Goal: Use online tool/utility: Utilize a website feature to perform a specific function

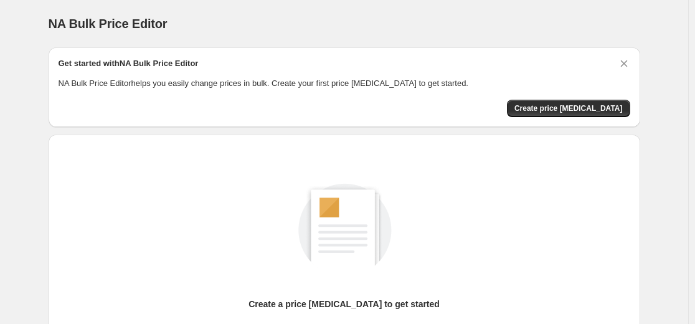
scroll to position [143, 0]
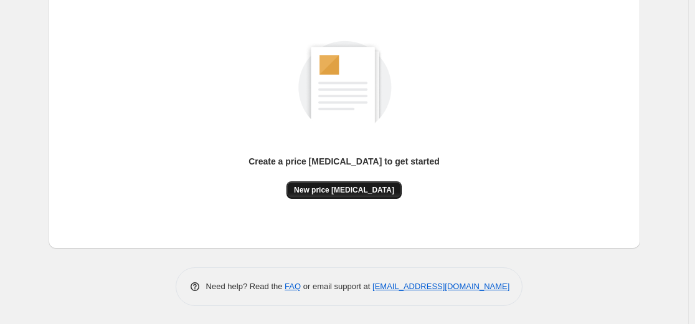
click at [344, 192] on span "New price change job" at bounding box center [344, 190] width 100 height 10
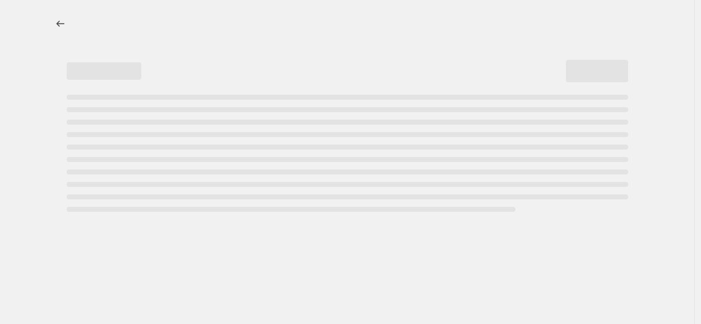
select select "percentage"
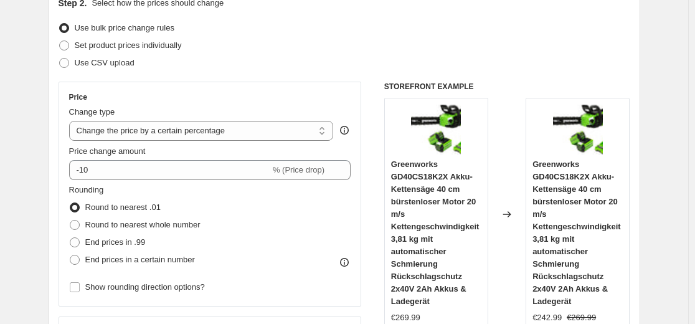
scroll to position [167, 0]
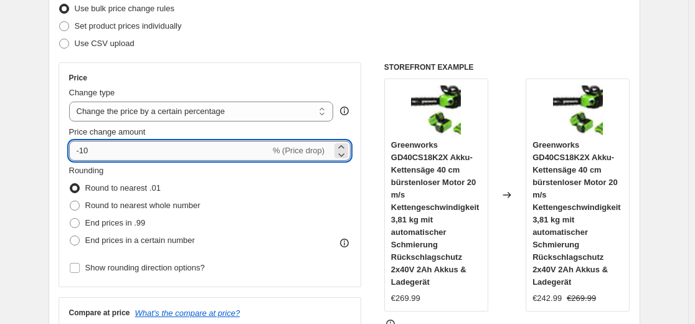
click at [205, 155] on input "-10" at bounding box center [169, 151] width 201 height 20
type input "-1"
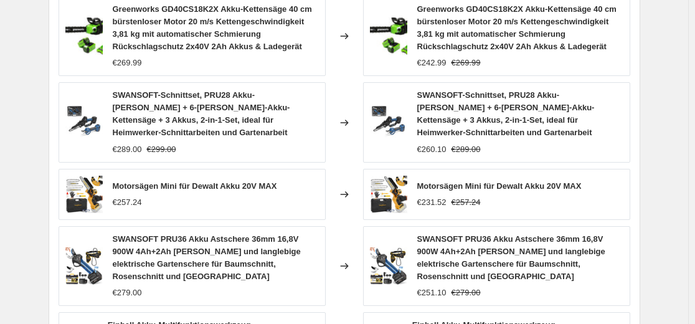
scroll to position [1025, 0]
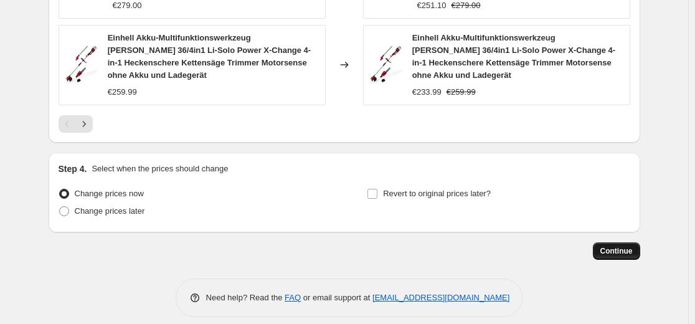
type input "-30"
click at [626, 246] on span "Continue" at bounding box center [616, 251] width 32 height 10
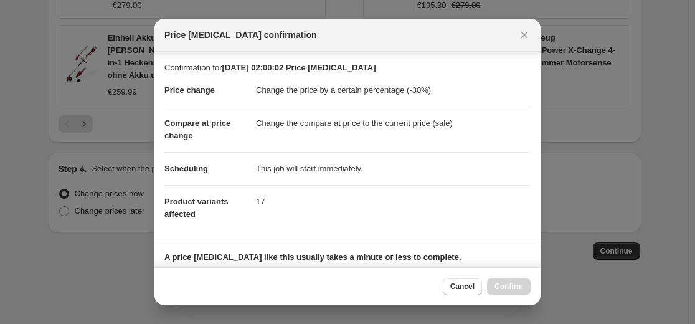
scroll to position [198, 0]
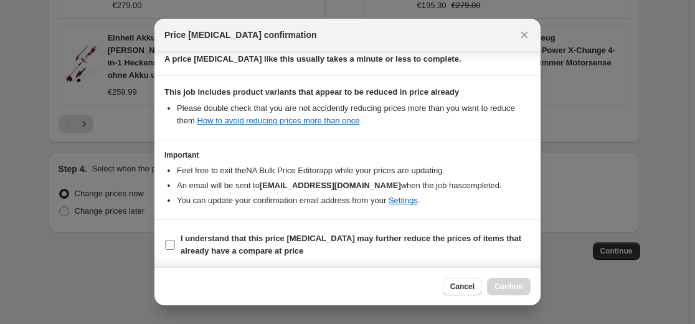
click at [169, 245] on input "I understand that this price change job may further reduce the prices of items …" at bounding box center [170, 245] width 10 height 10
checkbox input "true"
click at [519, 284] on span "Confirm" at bounding box center [508, 286] width 29 height 10
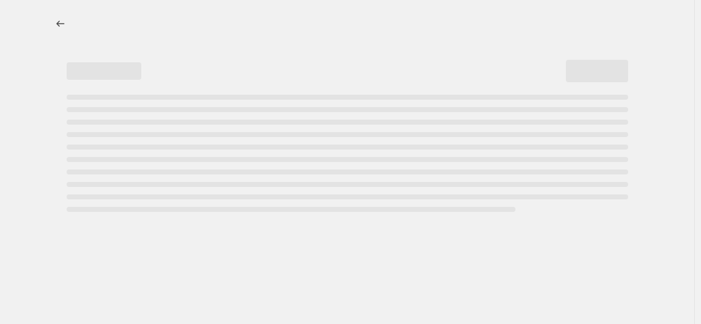
select select "percentage"
